Goal: Communication & Community: Answer question/provide support

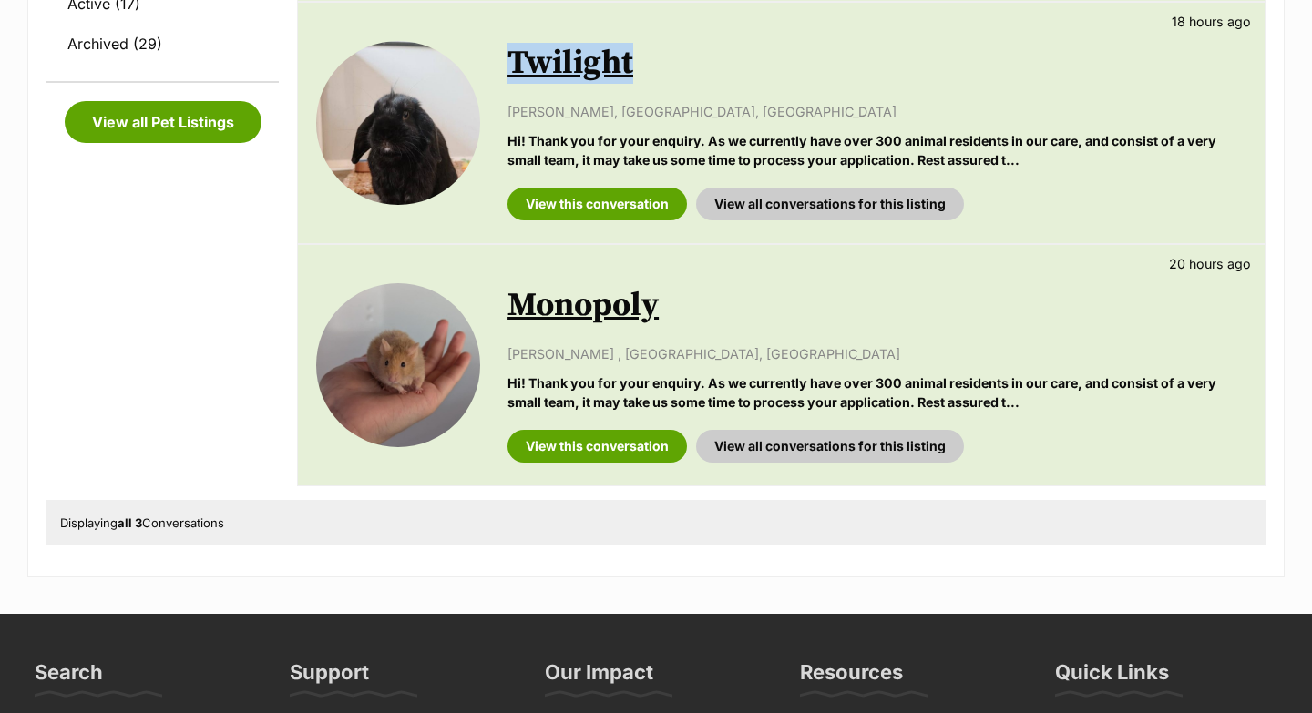
scroll to position [627, 0]
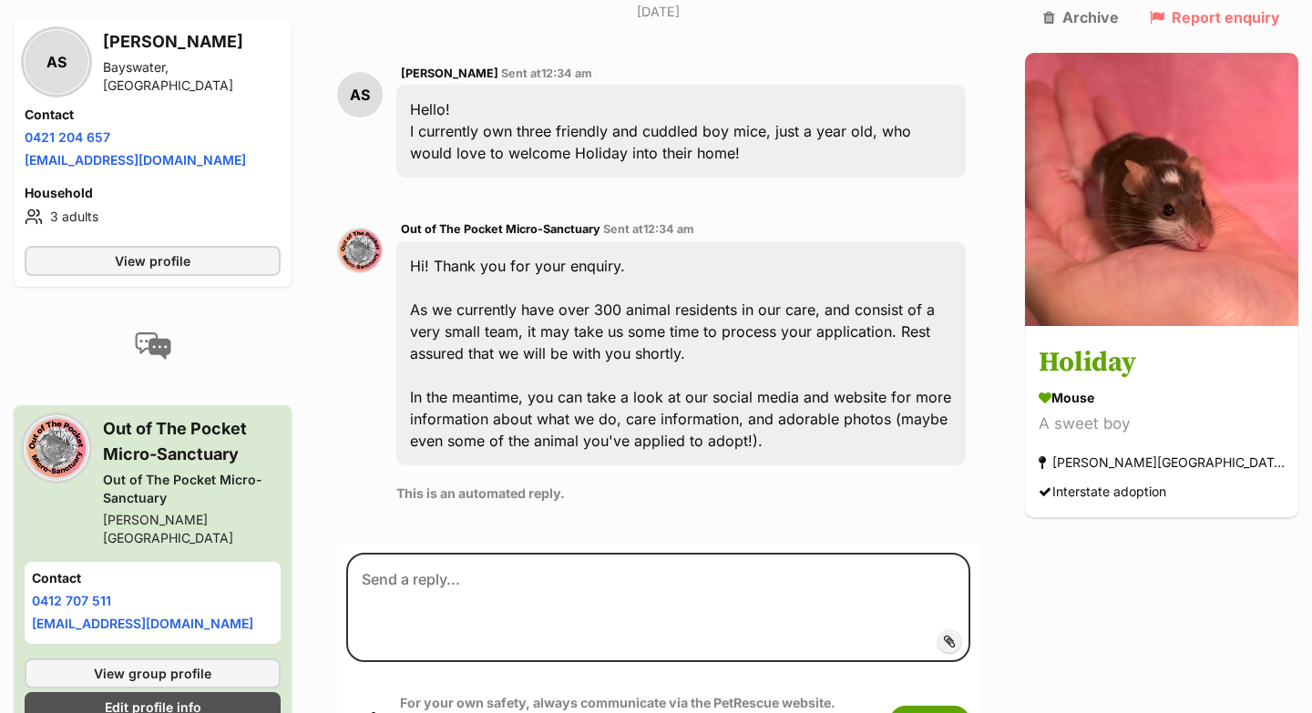
scroll to position [499, 0]
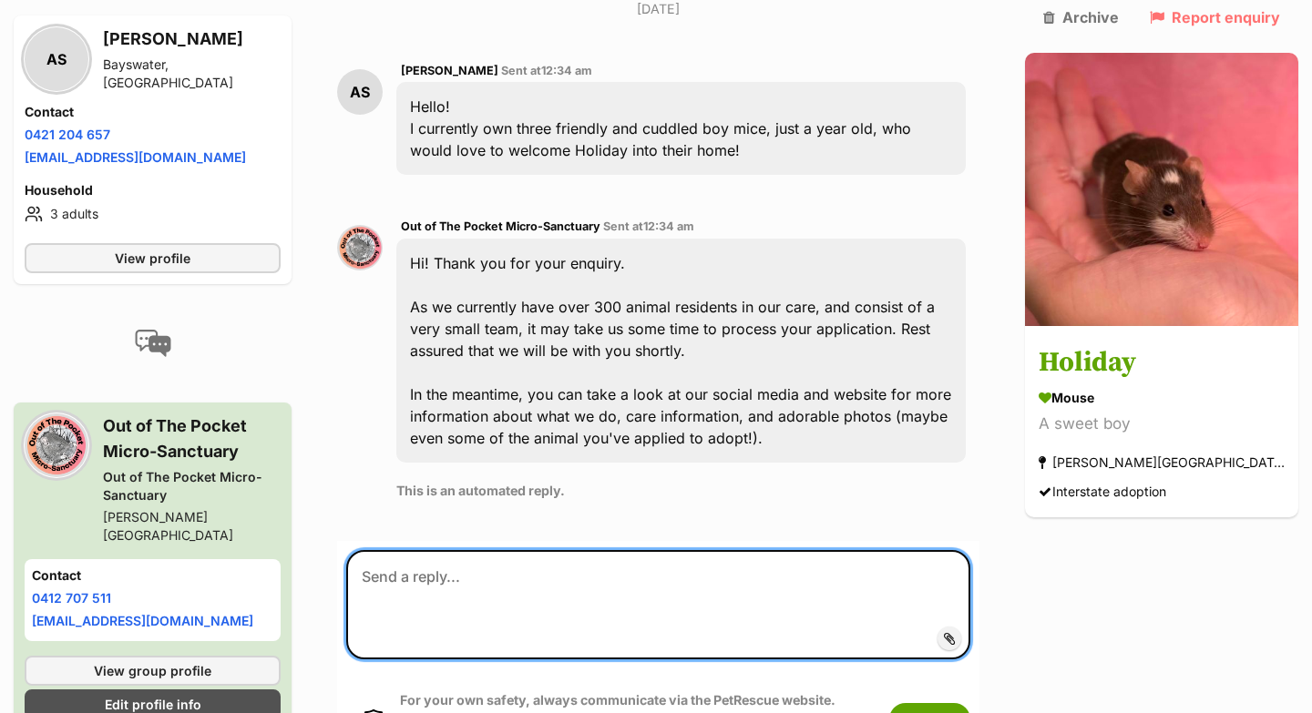
click at [815, 550] on textarea at bounding box center [658, 604] width 624 height 109
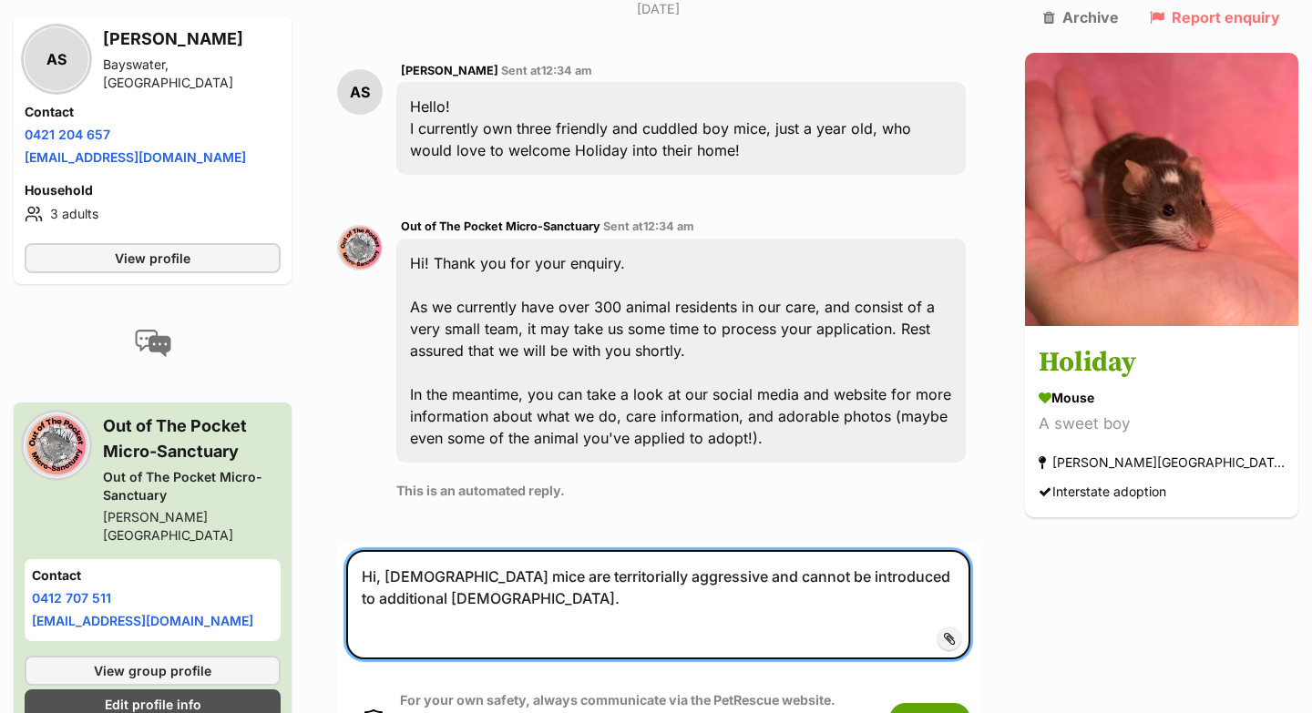
click at [401, 550] on textarea "Hi, male mice are territorially aggressive and cannot be introduced to addition…" at bounding box center [658, 604] width 624 height 109
click at [496, 577] on textarea "Hi, entire male mice are territorially aggressive and cannot be introduced to a…" at bounding box center [658, 604] width 624 height 109
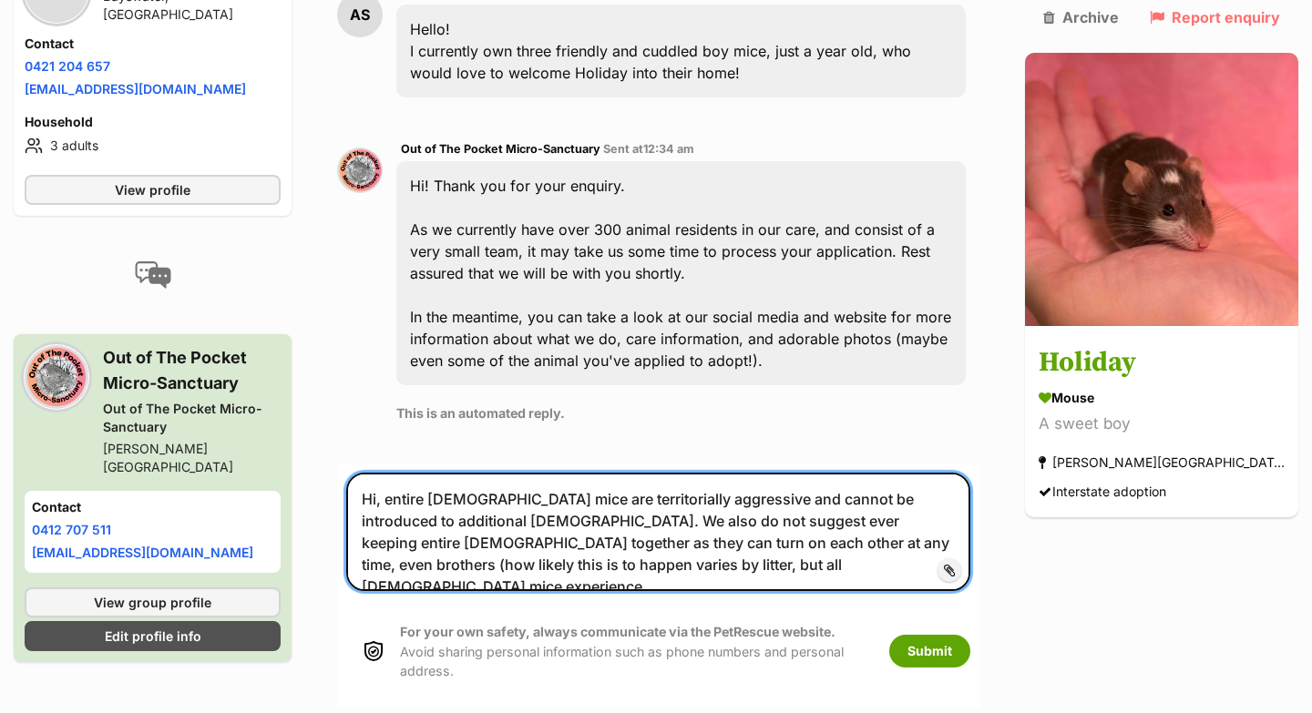
scroll to position [573, 0]
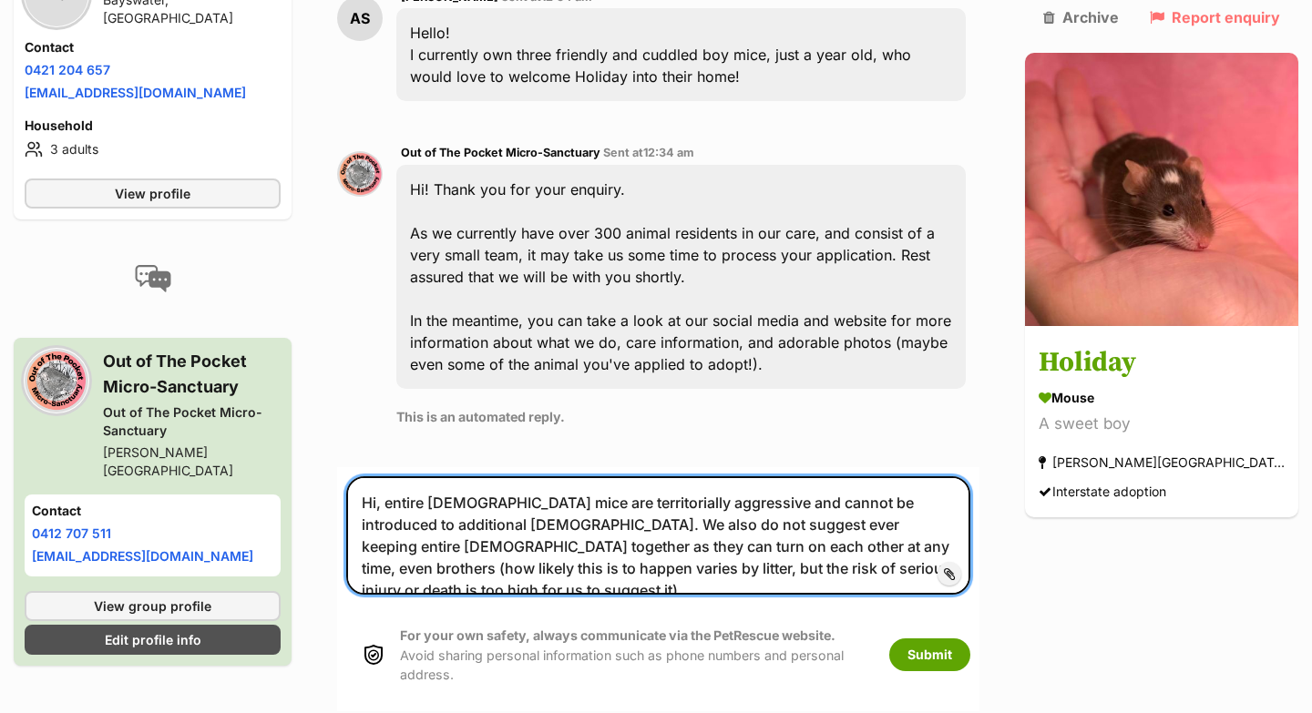
click at [906, 517] on textarea "Hi, entire male mice are territorially aggressive and cannot be introduced to a…" at bounding box center [658, 535] width 624 height 118
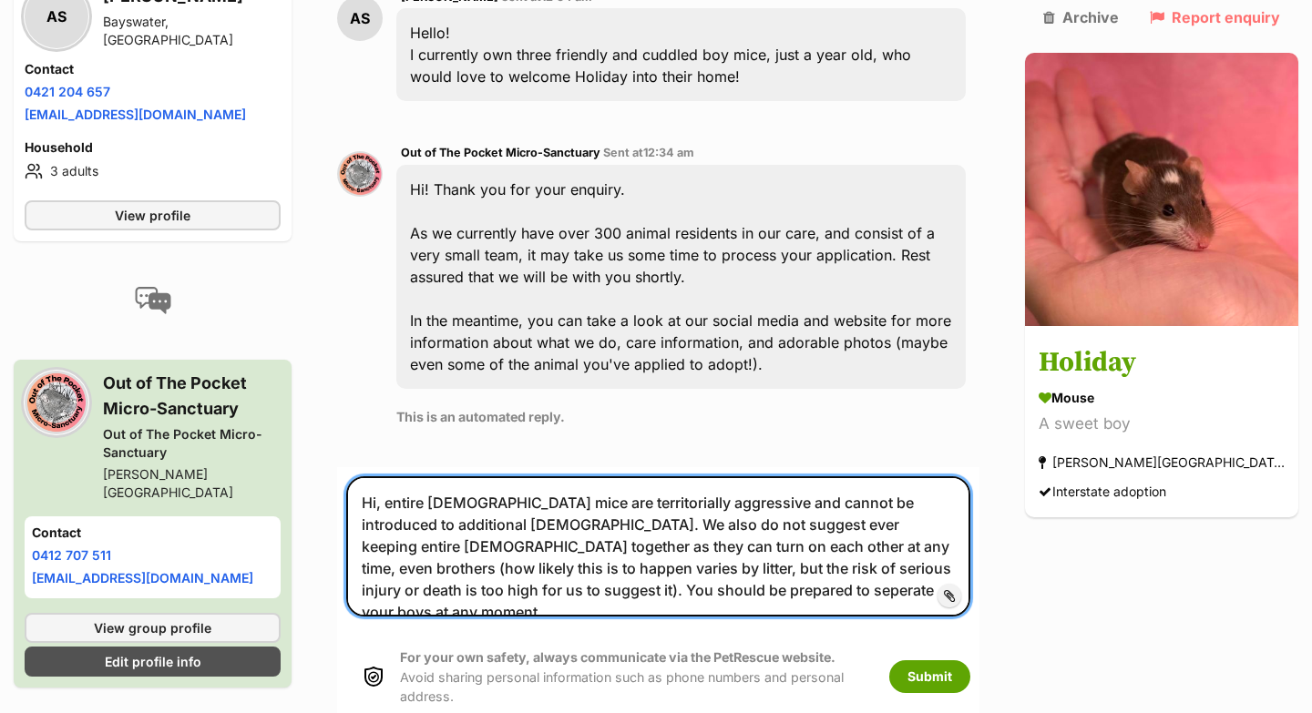
click at [887, 525] on textarea "Hi, entire male mice are territorially aggressive and cannot be introduced to a…" at bounding box center [658, 546] width 624 height 140
click at [865, 554] on textarea "Hi, entire male mice are territorially aggressive and cannot be introduced to a…" at bounding box center [658, 546] width 624 height 140
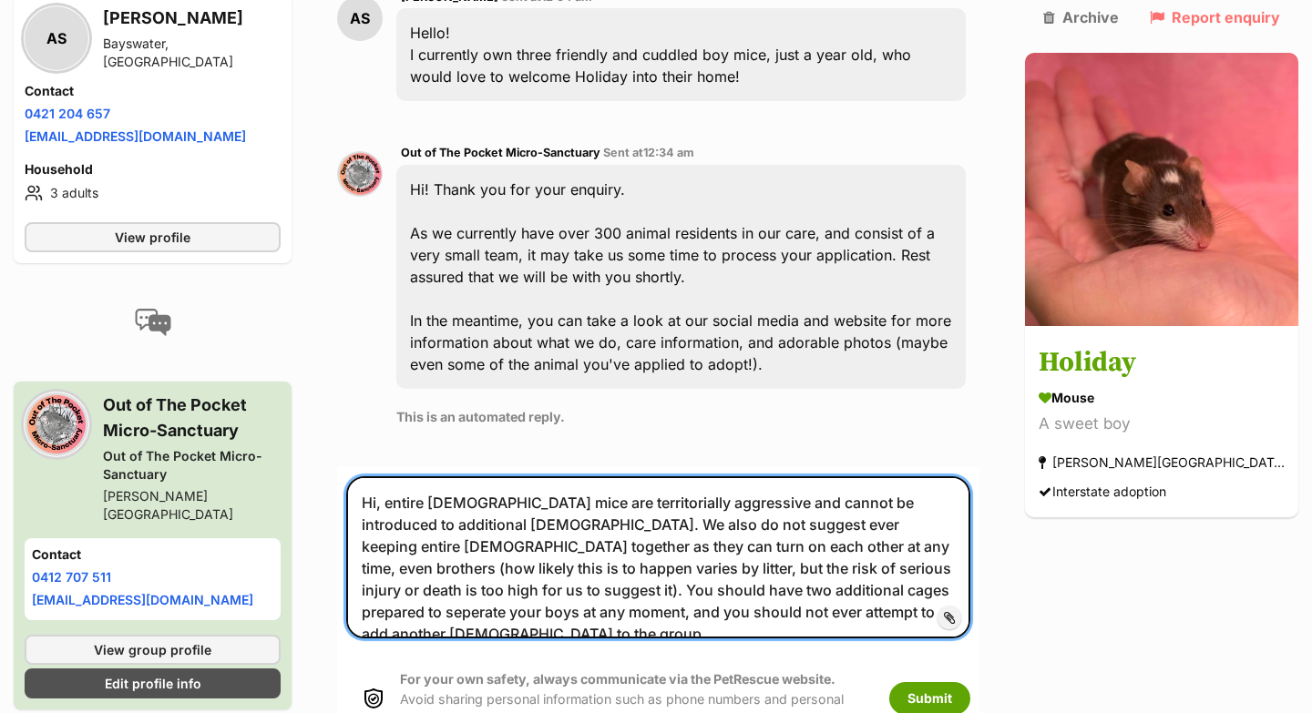
click at [793, 570] on textarea "Hi, entire male mice are territorially aggressive and cannot be introduced to a…" at bounding box center [658, 557] width 624 height 162
click at [543, 476] on textarea "Hi, entire male mice are territorially aggressive and cannot be introduced to a…" at bounding box center [658, 557] width 624 height 162
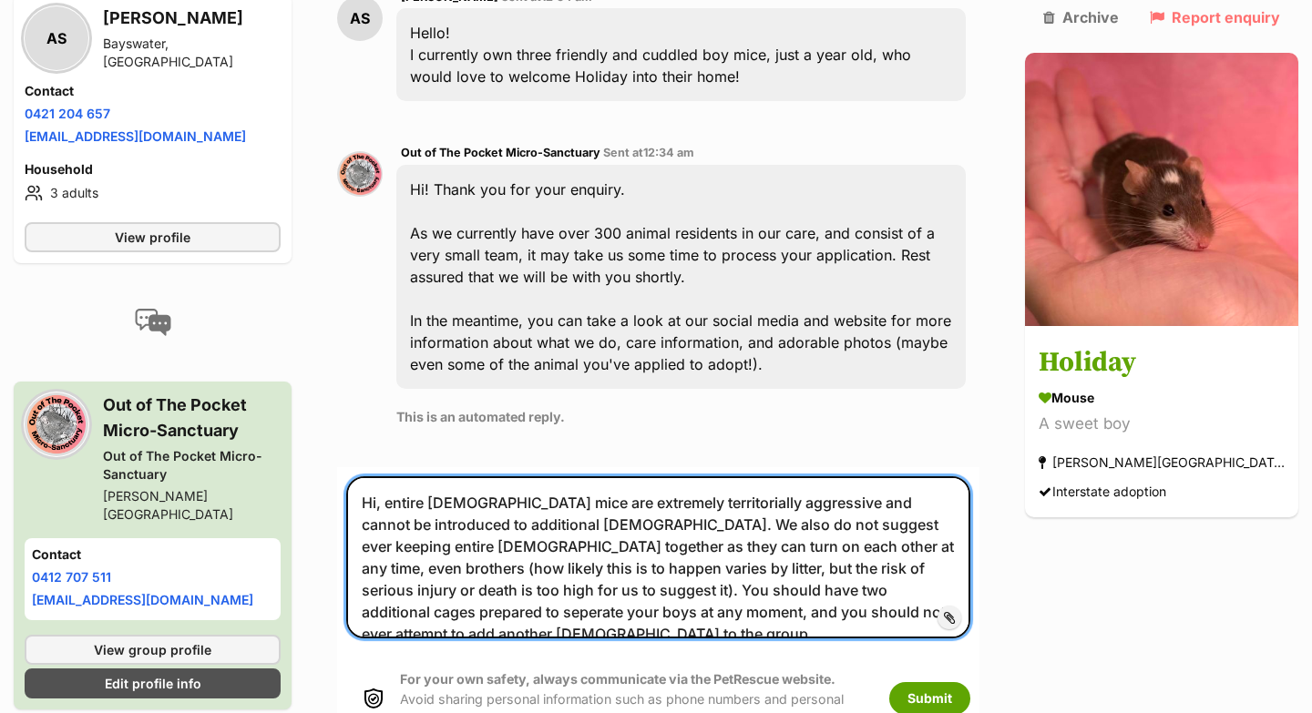
click at [880, 476] on textarea "Hi, entire male mice are extremely territorially aggressive and cannot be intro…" at bounding box center [658, 557] width 624 height 162
click at [765, 568] on textarea "Hi, entire male mice are extremely territorially aggressive and cannot be intro…" at bounding box center [658, 557] width 624 height 162
click at [841, 518] on textarea "Hi, entire male mice are extremely territorially aggressive and cannot be intro…" at bounding box center [658, 557] width 624 height 162
click at [896, 588] on textarea "Hi, entire male mice are extremely territorially aggressive and cannot be intro…" at bounding box center [658, 557] width 624 height 162
type textarea "Hi, entire male mice are extremely territorially aggressive and cannot be intro…"
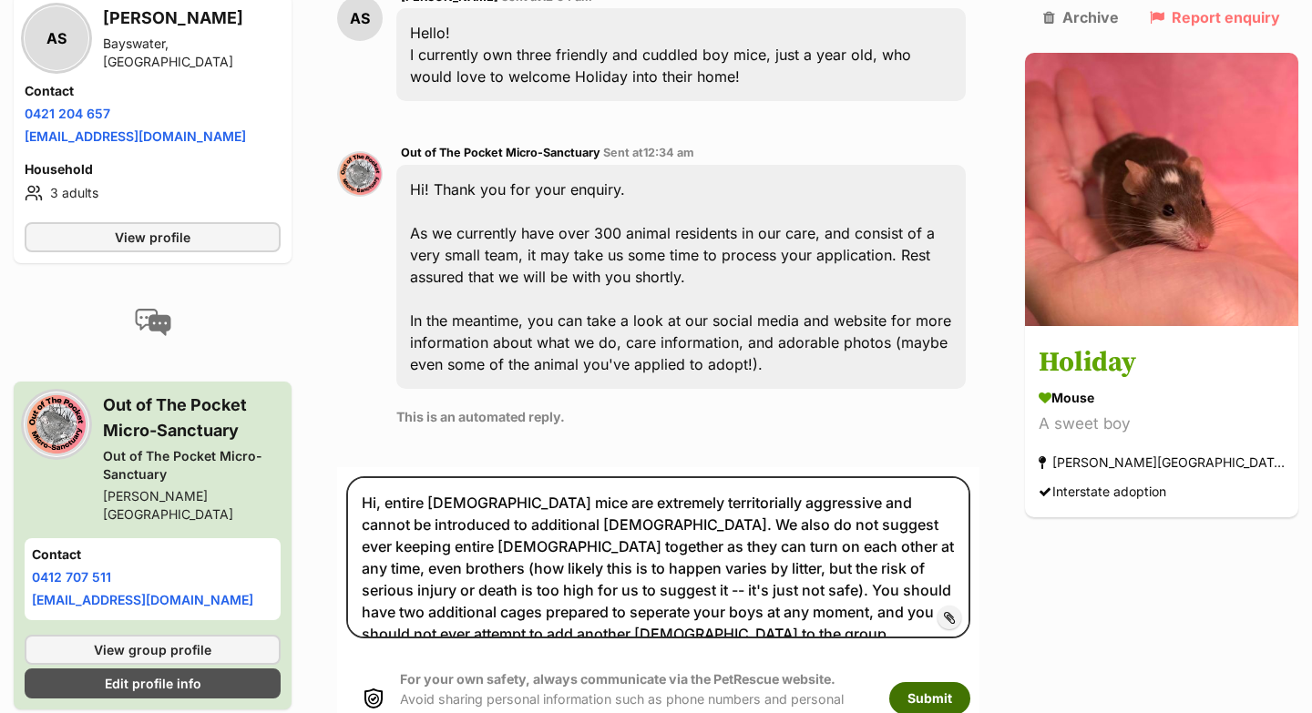
click at [970, 682] on button "Submit" at bounding box center [929, 698] width 81 height 33
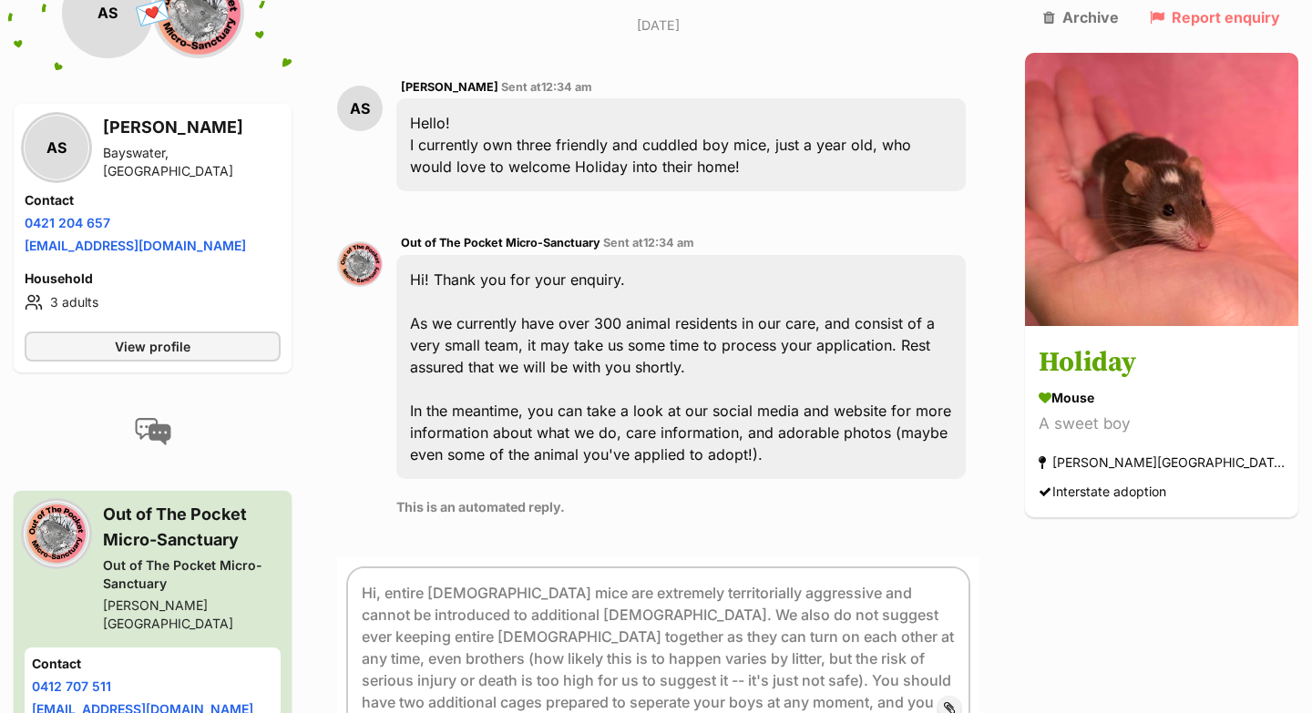
scroll to position [484, 0]
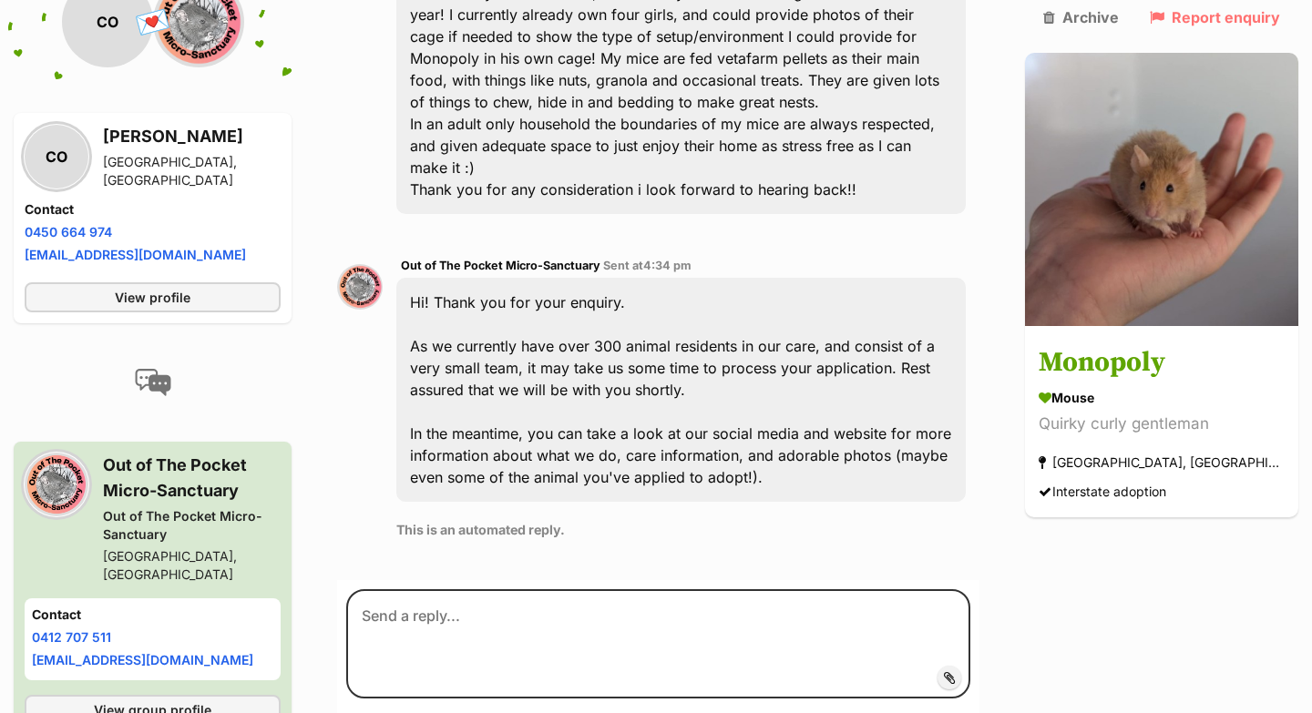
scroll to position [658, 0]
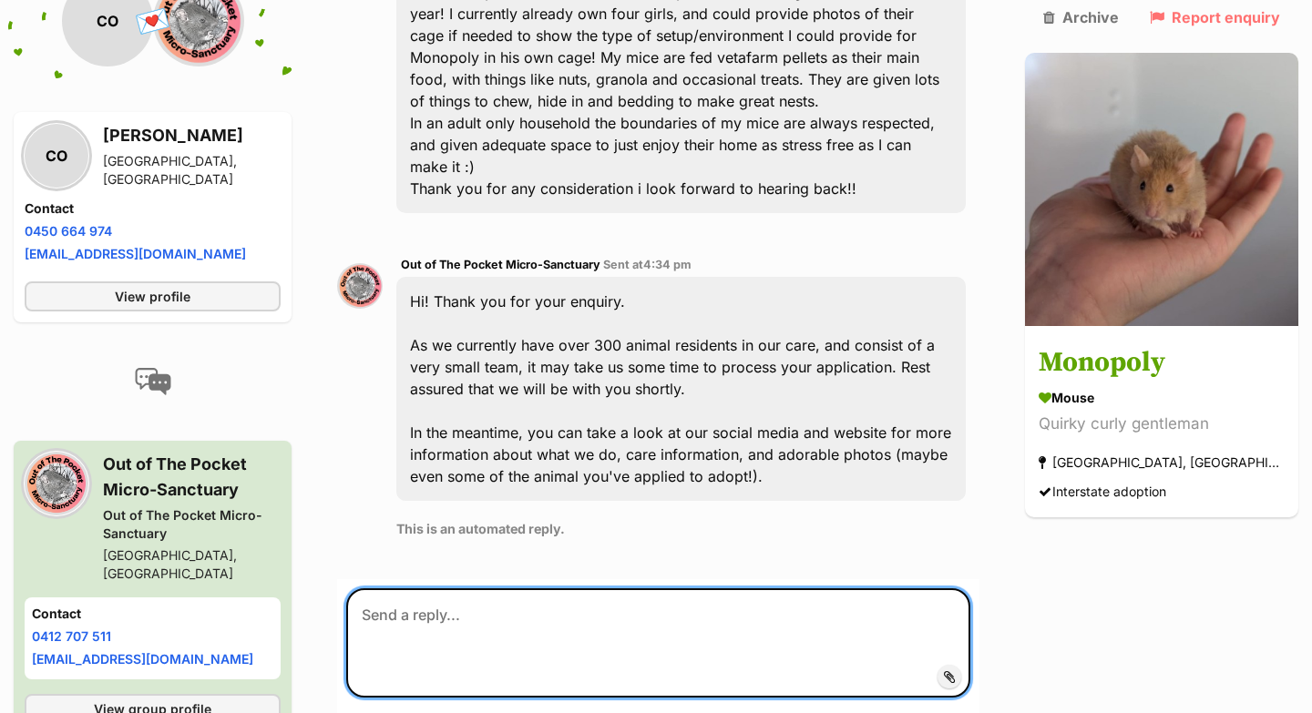
click at [784, 589] on textarea at bounding box center [658, 643] width 624 height 109
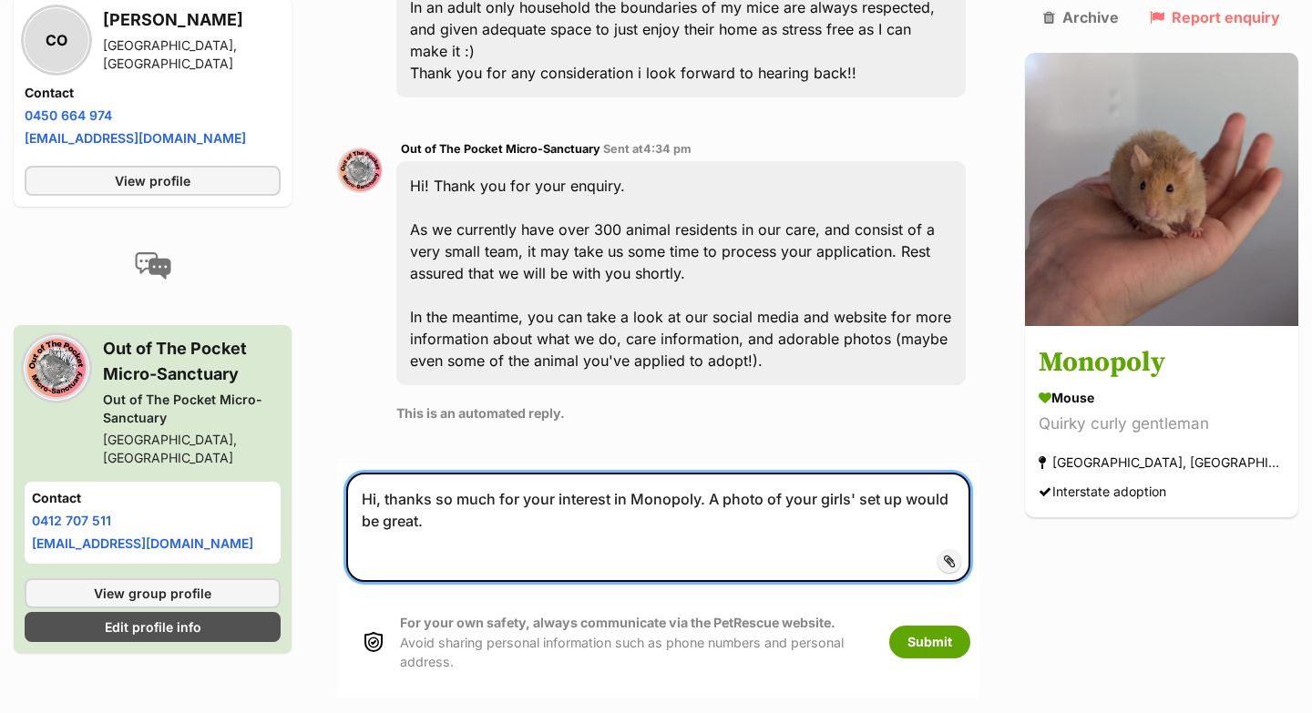
scroll to position [774, 0]
click at [854, 485] on textarea "Hi, thanks so much for your interest in Monopoly. A photo of your girls' set up…" at bounding box center [658, 526] width 624 height 109
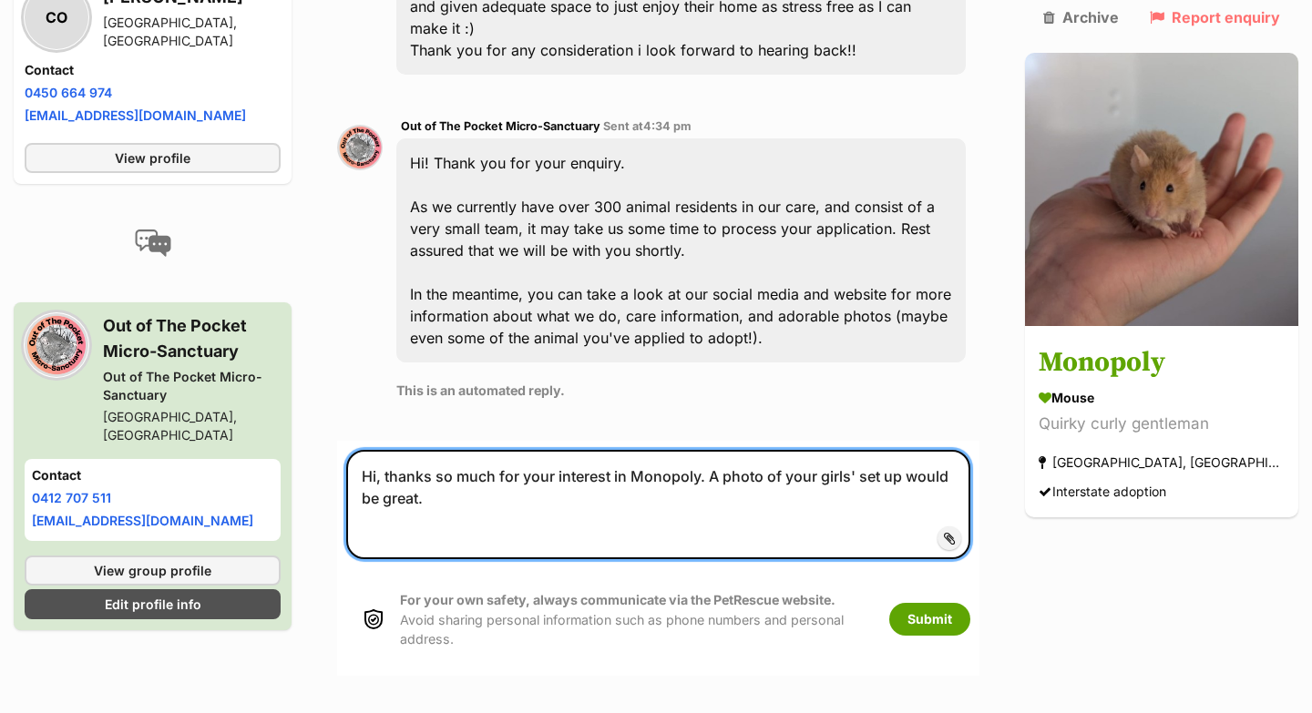
scroll to position [800, 0]
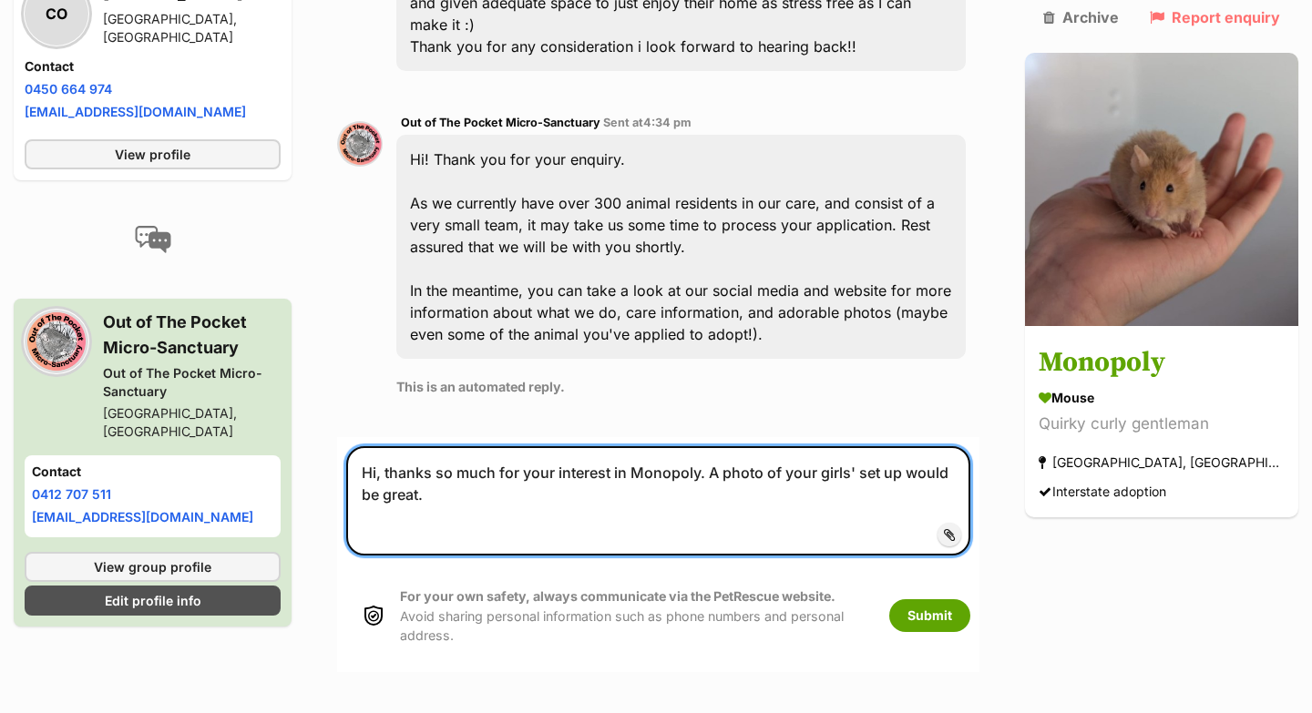
click at [902, 452] on textarea "Hi, thanks so much for your interest in Monopoly. A photo of your girls' set up…" at bounding box center [658, 500] width 624 height 109
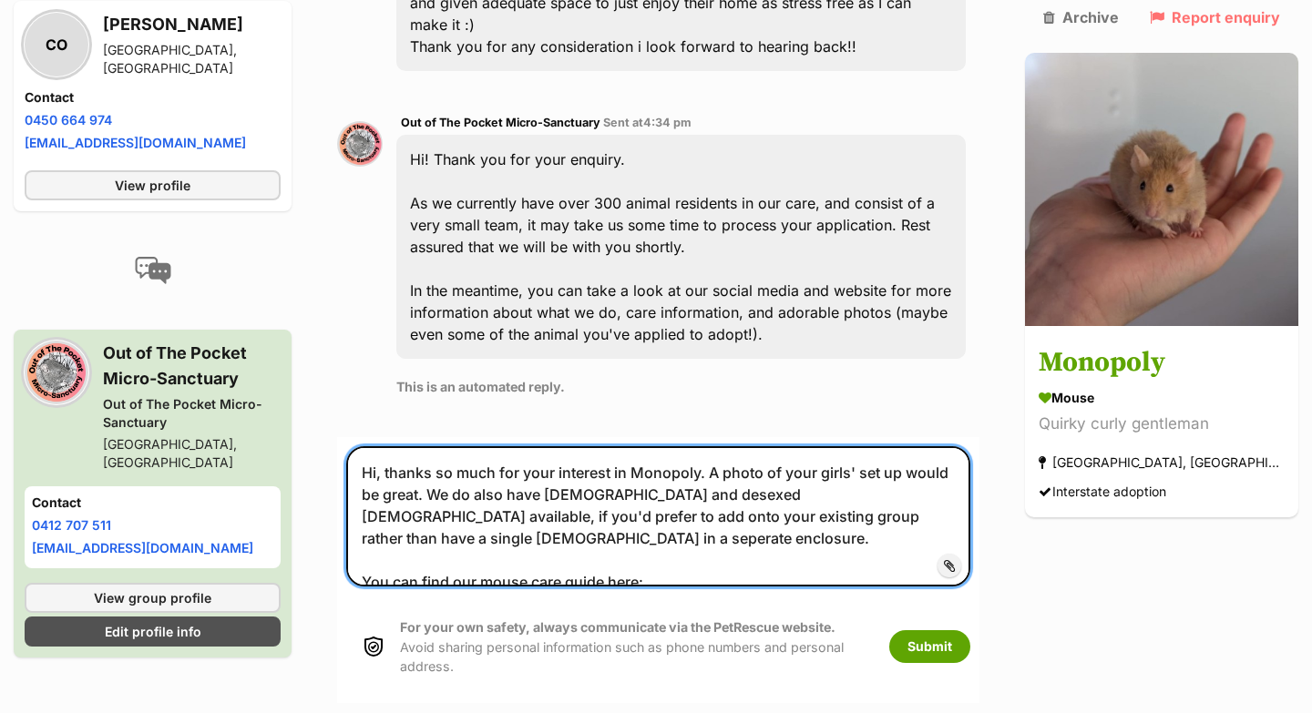
paste textarea "https://docs.google.com/document/d/1lteSmyiOeyoClVpbzBBi9fT8rCDj3KYtK5FC5Rh_53s…"
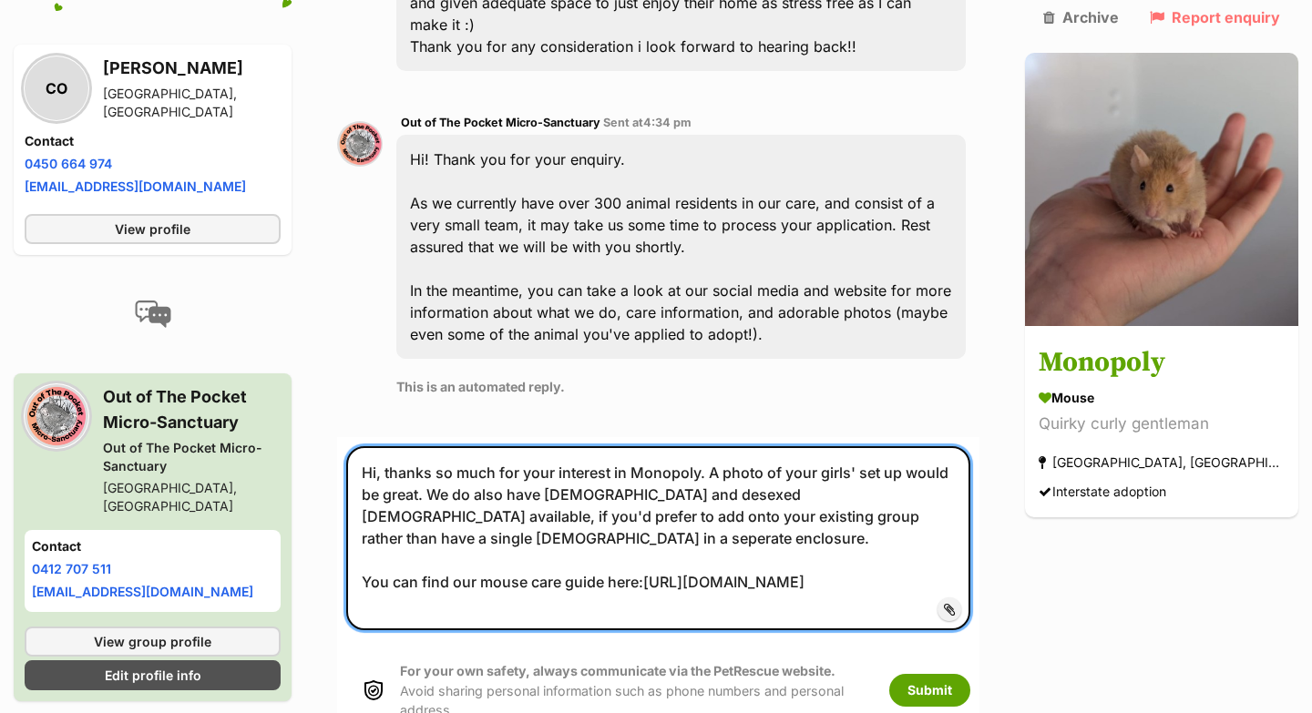
click at [412, 517] on textarea "Hi, thanks so much for your interest in Monopoly. A photo of your girls' set up…" at bounding box center [658, 538] width 624 height 184
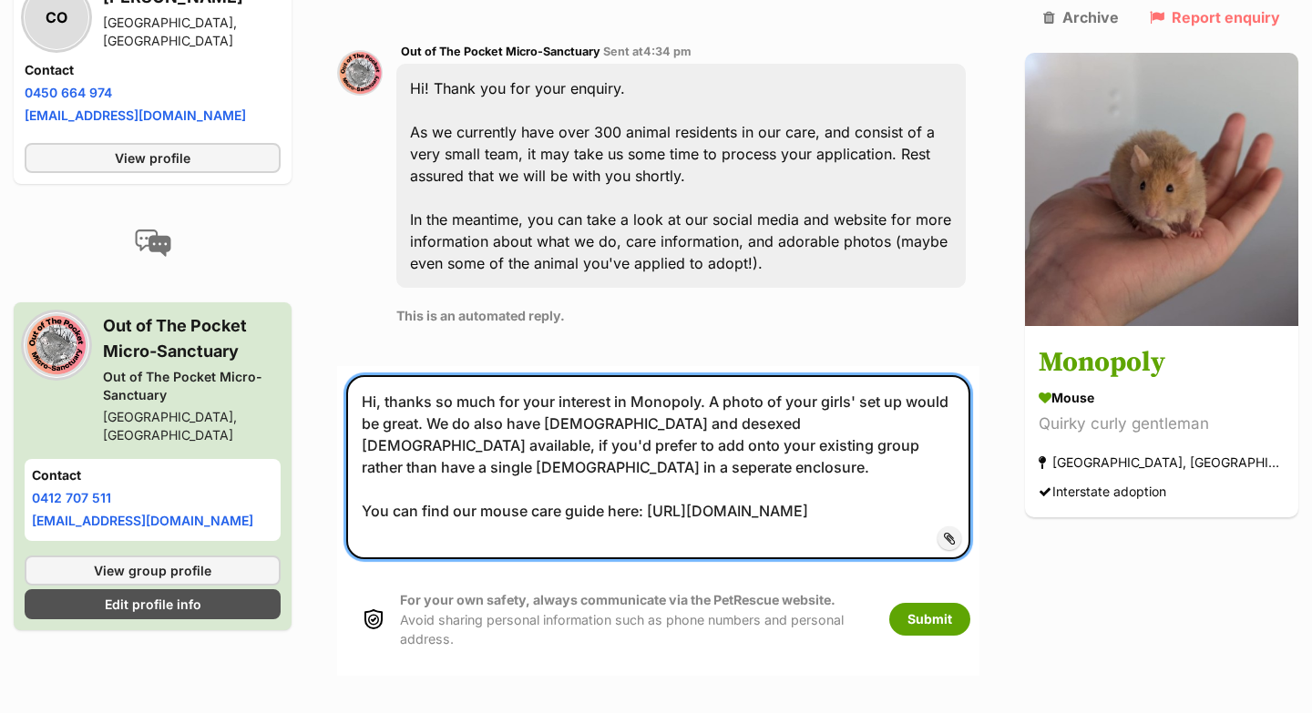
scroll to position [872, 0]
click at [748, 472] on textarea "Hi, thanks so much for your interest in Monopoly. A photo of your girls' set up…" at bounding box center [658, 466] width 624 height 184
click at [723, 374] on textarea "Hi, thanks so much for your interest in Monopoly. A photo of your girls' set up…" at bounding box center [658, 466] width 624 height 184
click at [893, 460] on textarea "Hi, thanks so much for your interest in Monopoly. A photo of your girls' set up…" at bounding box center [658, 466] width 624 height 184
type textarea "Hi, thanks so much for your interest in Monopoly. A photo of your girls' set up…"
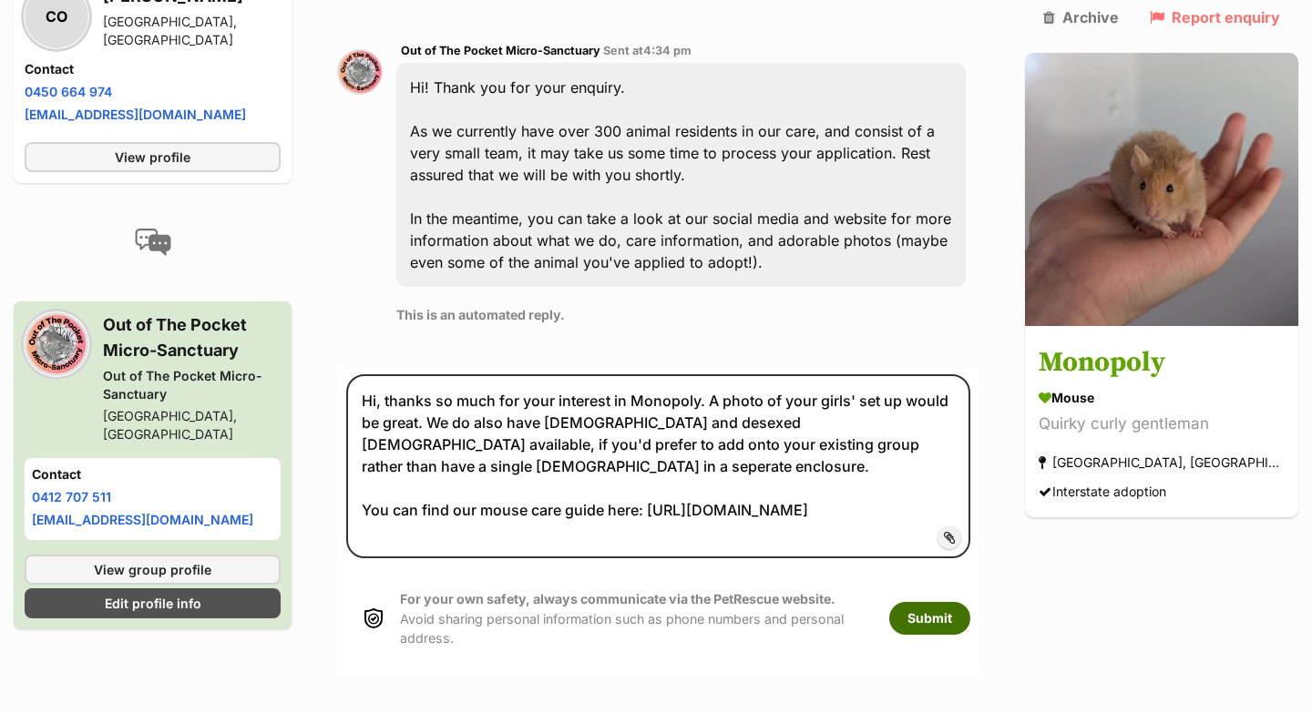
click at [967, 602] on button "Submit" at bounding box center [929, 618] width 81 height 33
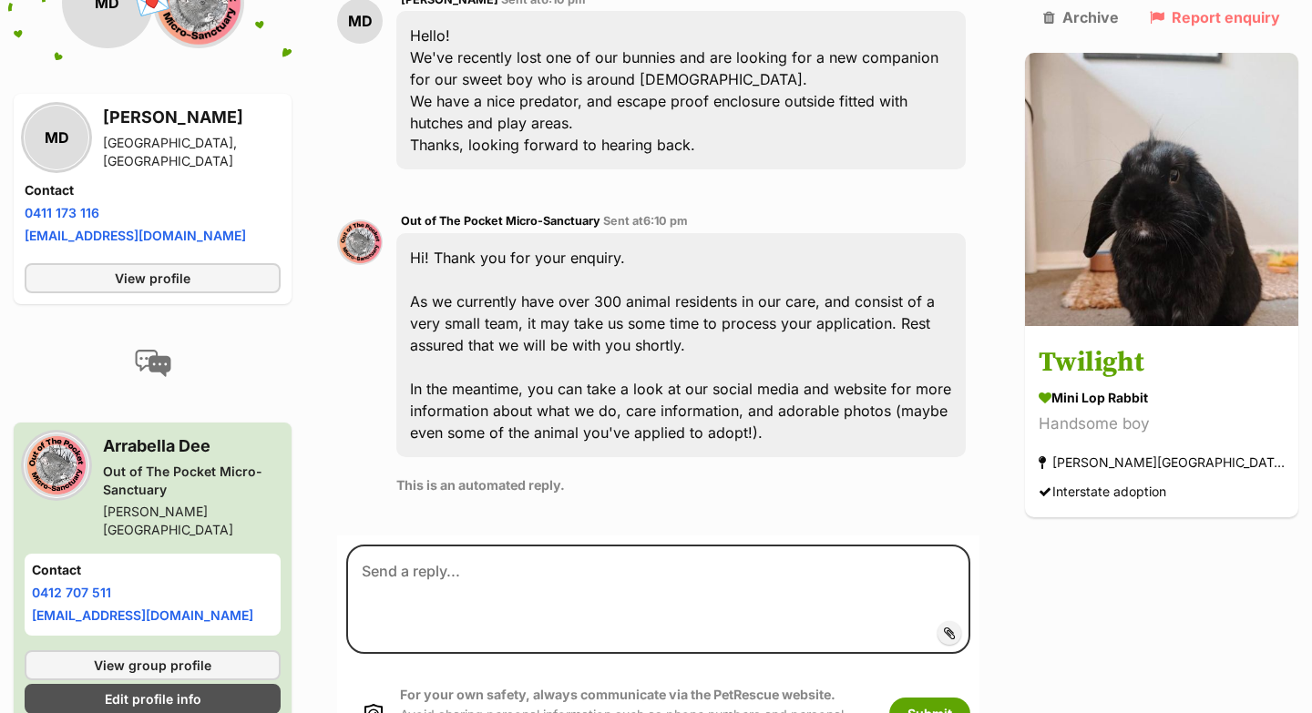
scroll to position [571, 0]
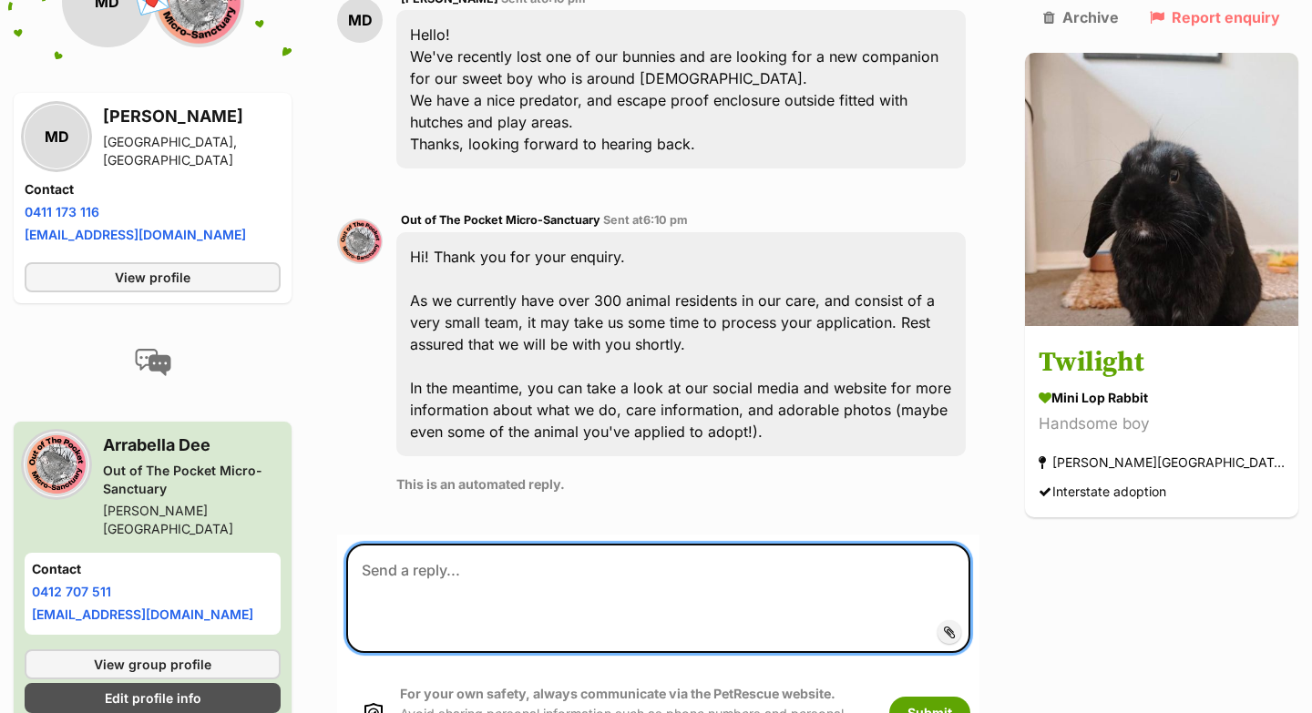
click at [862, 544] on textarea at bounding box center [658, 598] width 624 height 109
click at [404, 544] on textarea "Hi, Twilight" at bounding box center [658, 598] width 624 height 109
click at [766, 544] on textarea "Hi, like all of our animals, Twilight" at bounding box center [658, 598] width 624 height 109
type textarea "Hi, like all of our animals, Twilight is looking for an indoor home only. Thanks"
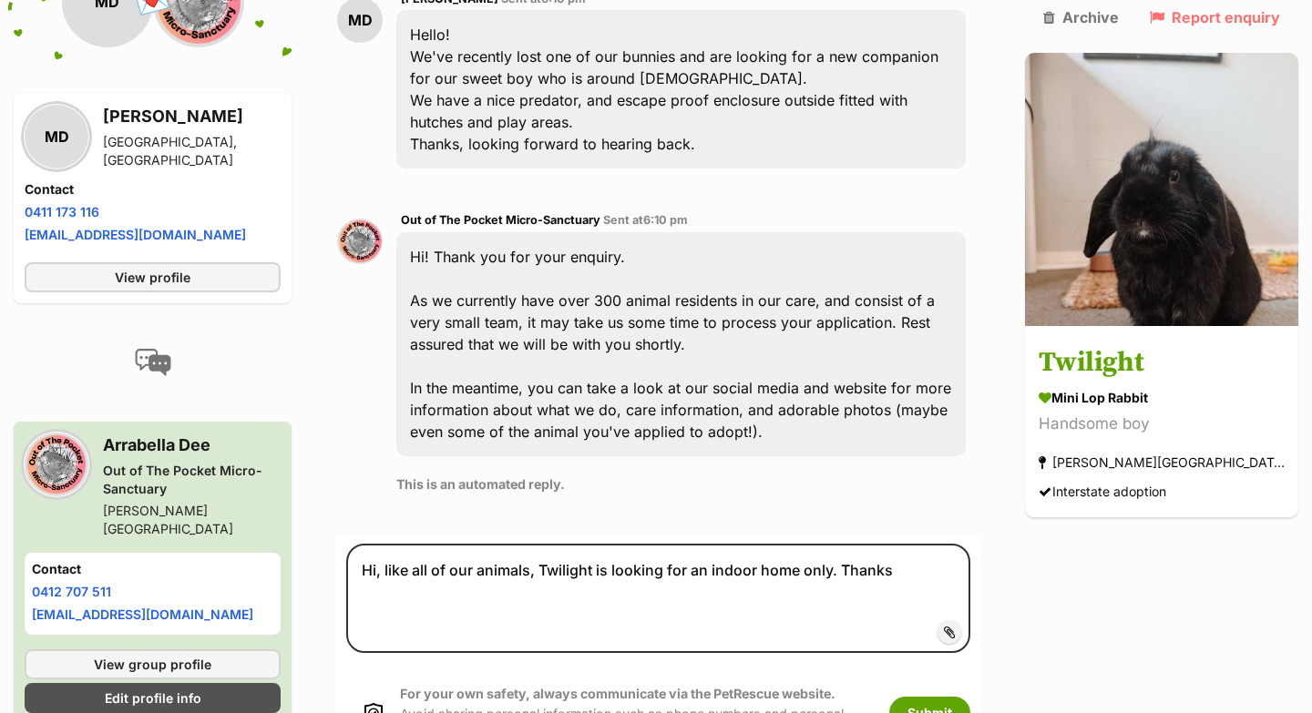
click at [970, 672] on div "For your own safety, always communicate via the PetRescue website. Avoid sharin…" at bounding box center [658, 713] width 624 height 95
click at [970, 697] on button "Submit" at bounding box center [929, 713] width 81 height 33
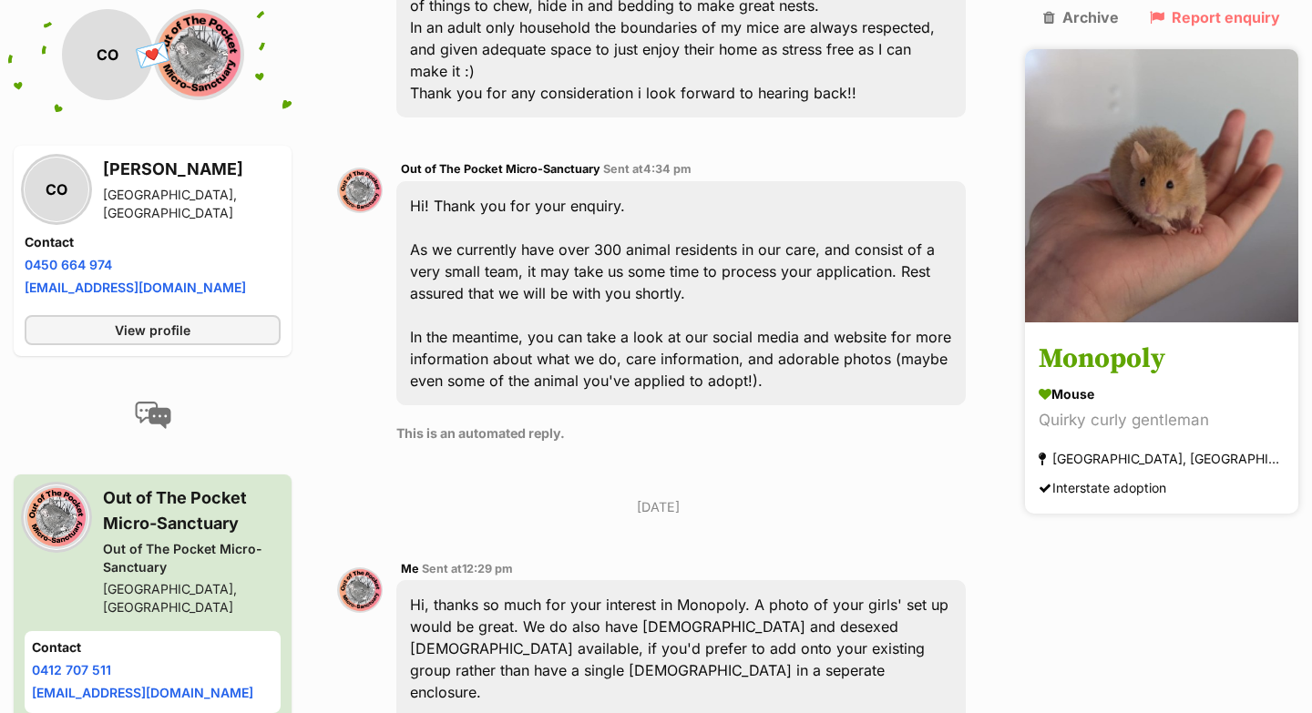
scroll to position [742, 0]
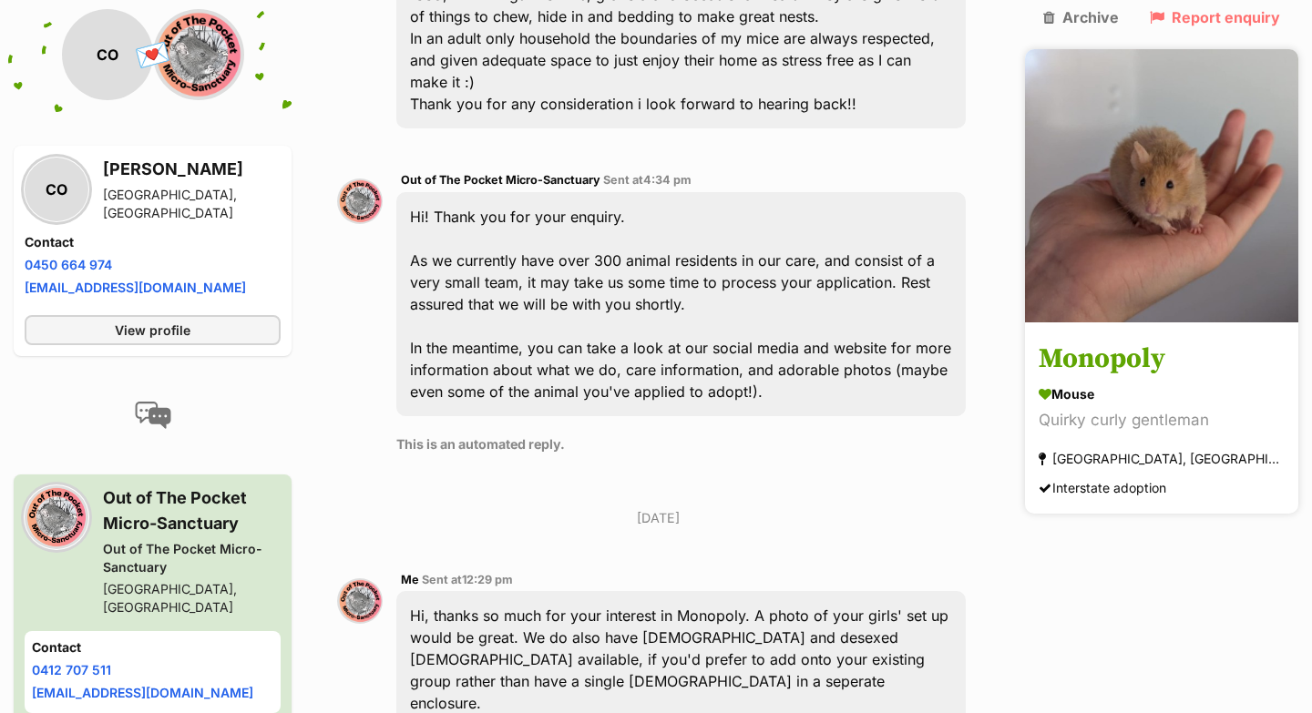
click at [1149, 188] on img at bounding box center [1161, 185] width 273 height 273
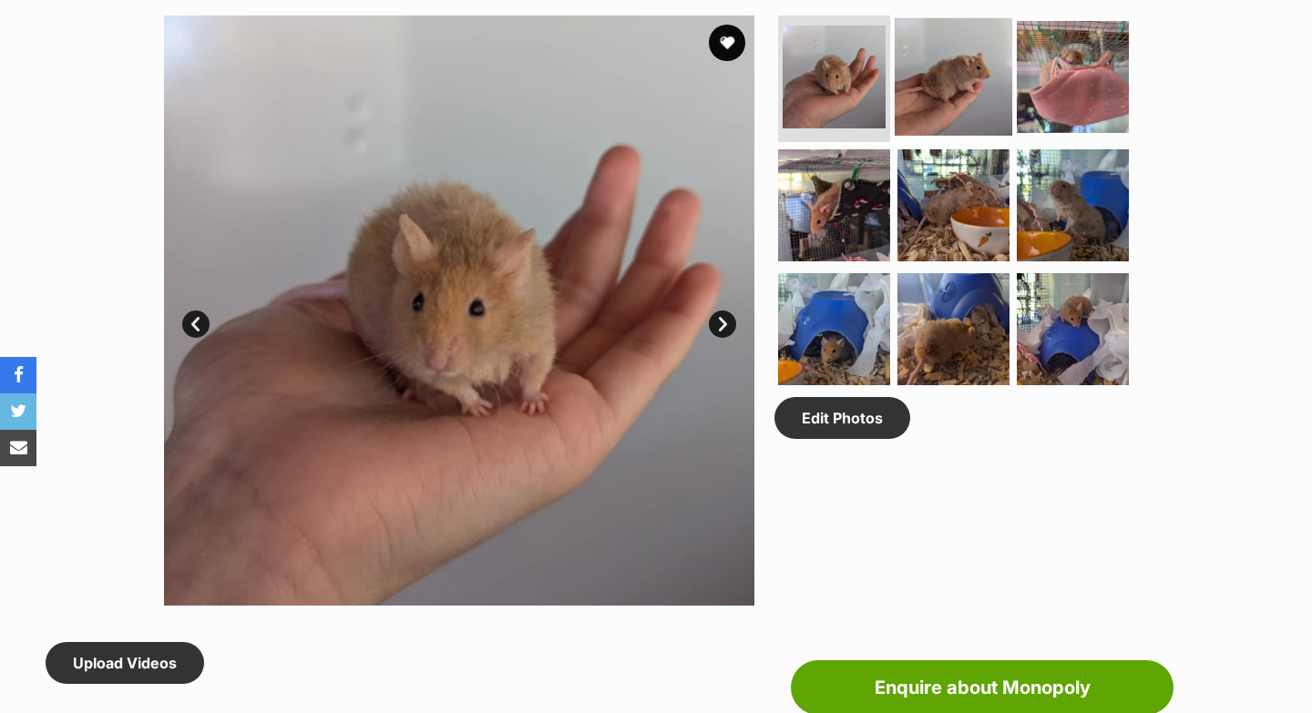
scroll to position [871, 0]
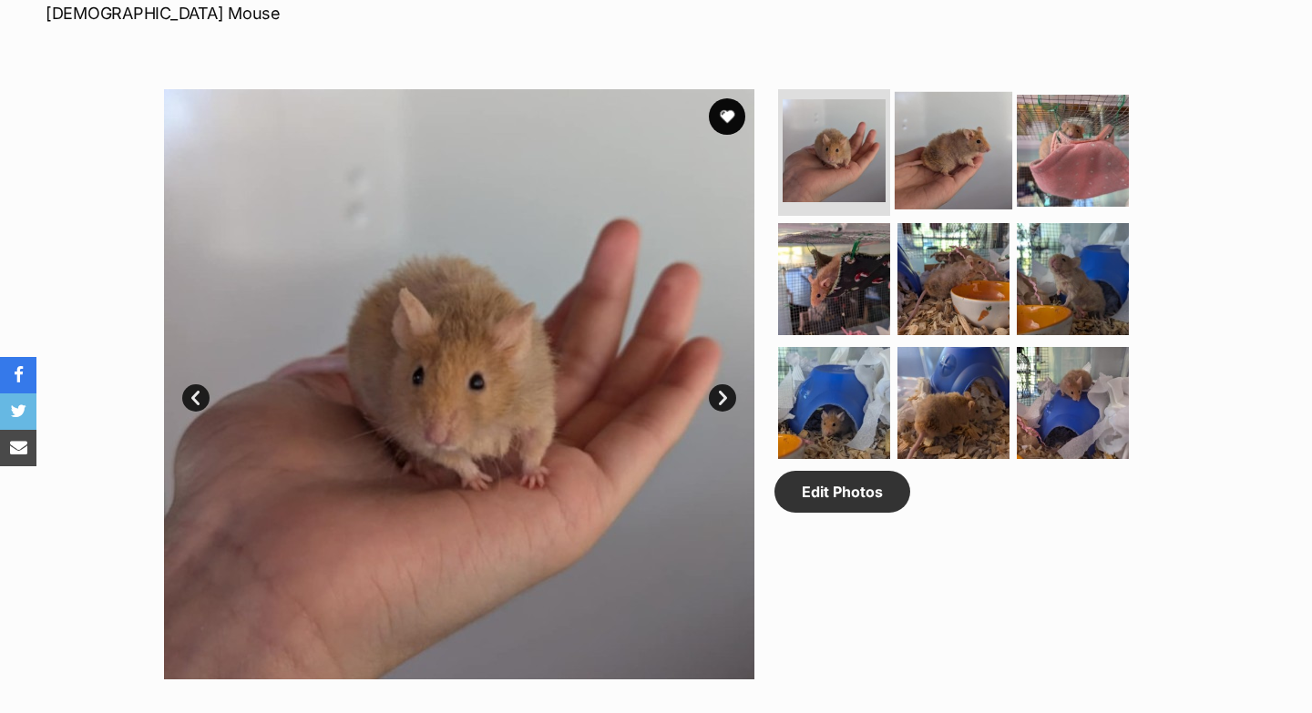
click at [974, 181] on img at bounding box center [954, 150] width 118 height 118
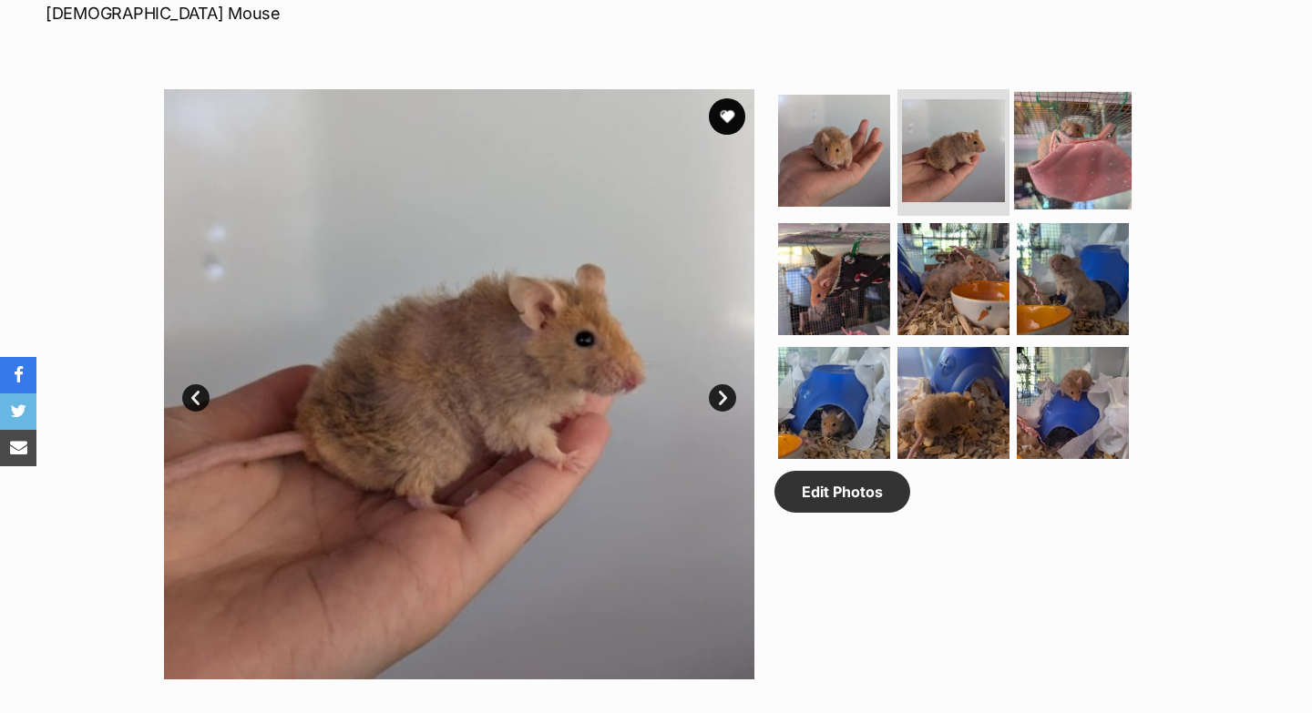
click at [1049, 176] on img at bounding box center [1073, 150] width 118 height 118
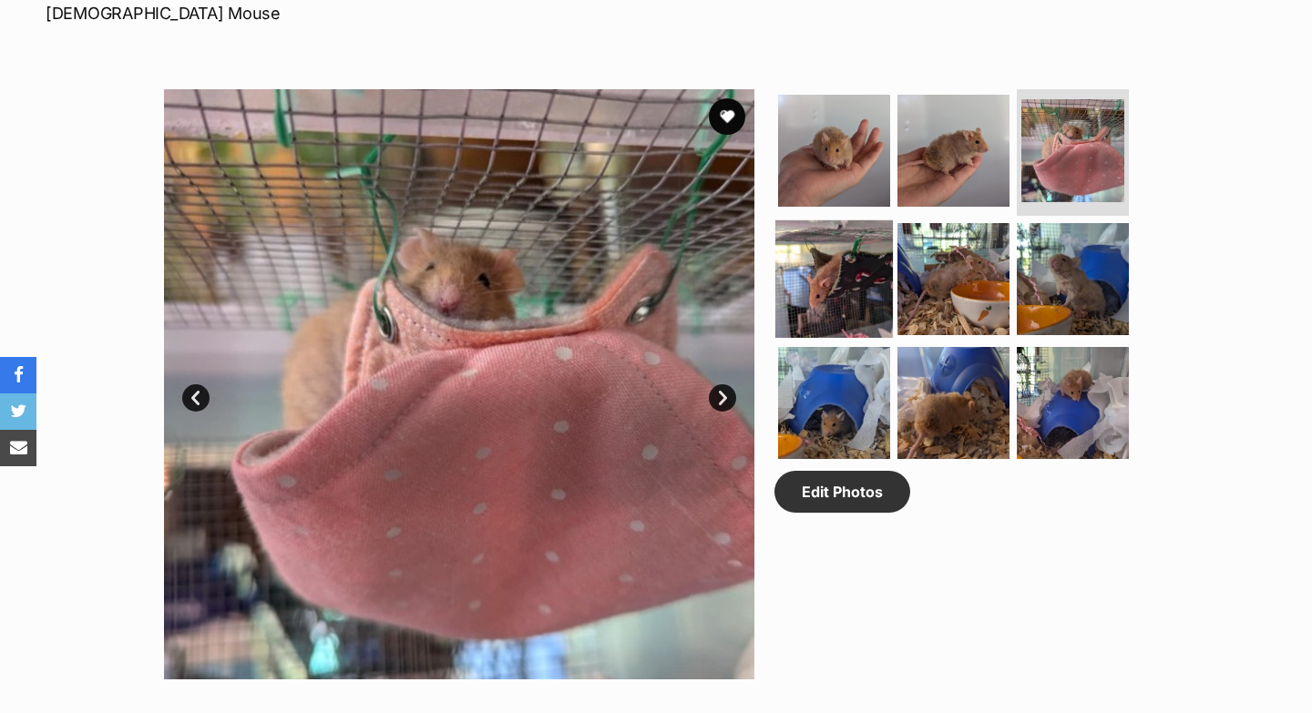
click at [874, 292] on img at bounding box center [834, 279] width 118 height 118
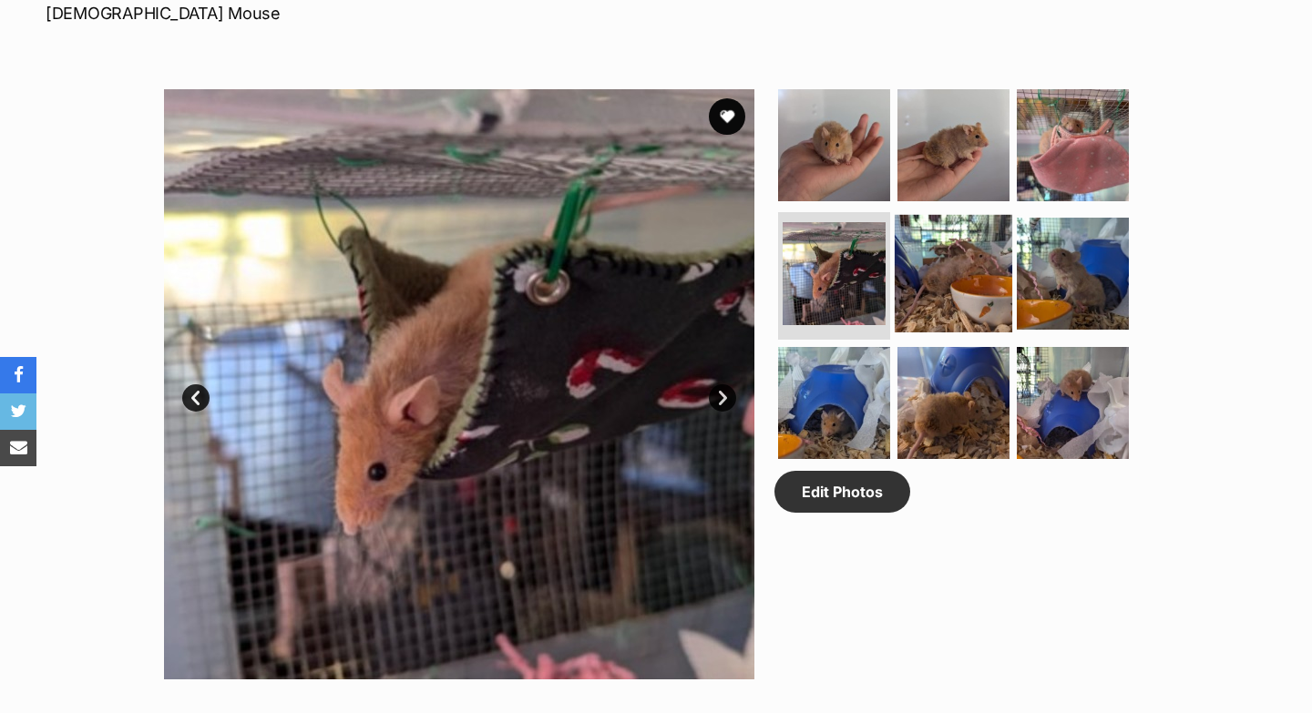
click at [924, 294] on img at bounding box center [954, 274] width 118 height 118
